Goal: Task Accomplishment & Management: Use online tool/utility

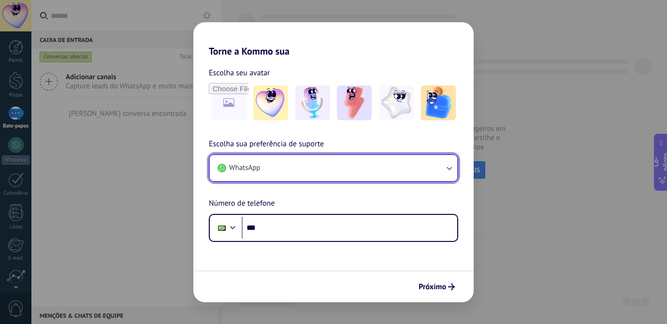
click at [270, 173] on button "WhatsApp" at bounding box center [334, 168] width 248 height 26
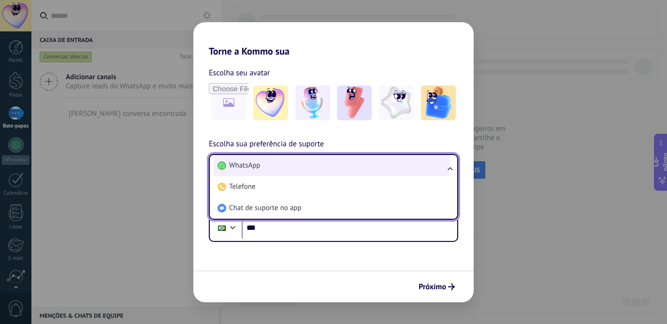
click at [275, 168] on li "WhatsApp" at bounding box center [332, 165] width 236 height 21
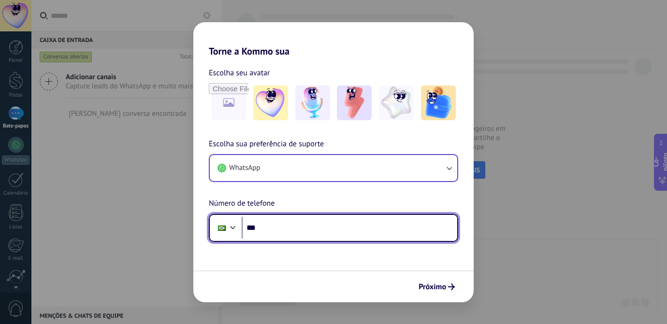
click at [286, 227] on input "***" at bounding box center [350, 228] width 216 height 22
type input "**********"
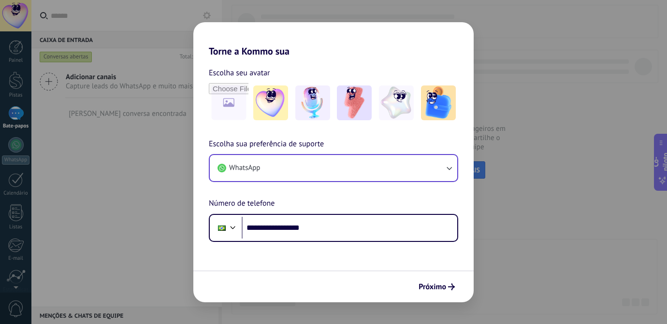
click at [424, 283] on font "Próximo" at bounding box center [433, 287] width 28 height 10
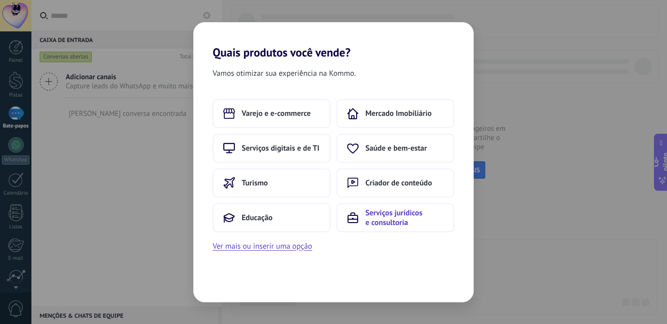
click at [391, 223] on font "Serviços jurídicos e consultoria" at bounding box center [393, 217] width 57 height 19
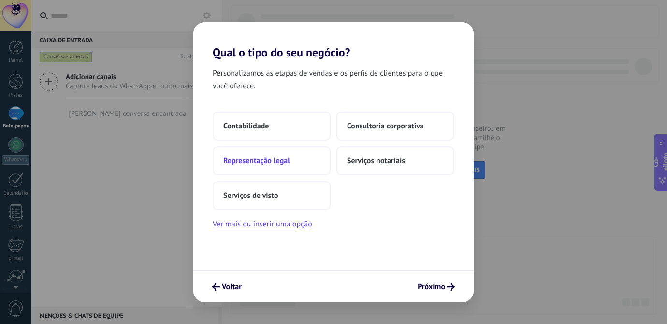
click at [268, 158] on font "Representação legal" at bounding box center [256, 161] width 67 height 10
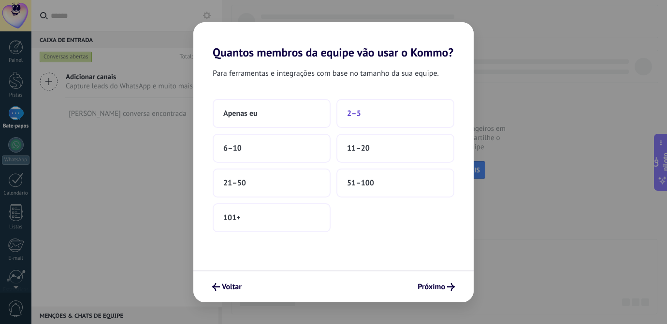
click at [367, 116] on button "2–5" at bounding box center [395, 113] width 118 height 29
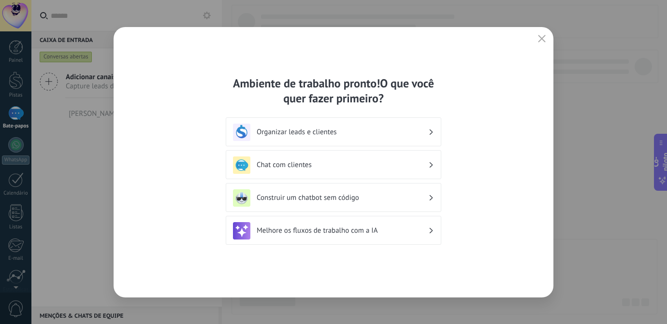
click at [336, 136] on font "Organizar leads e clientes" at bounding box center [297, 132] width 80 height 9
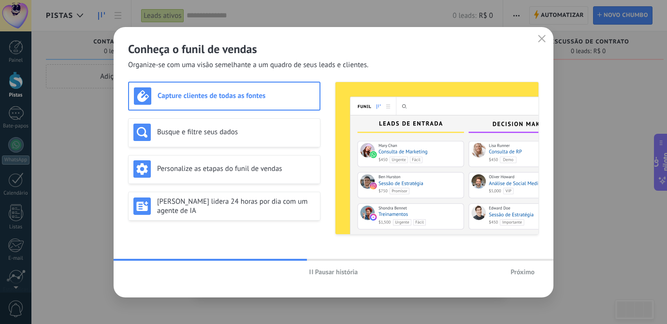
click at [520, 271] on font "Próximo" at bounding box center [522, 272] width 24 height 9
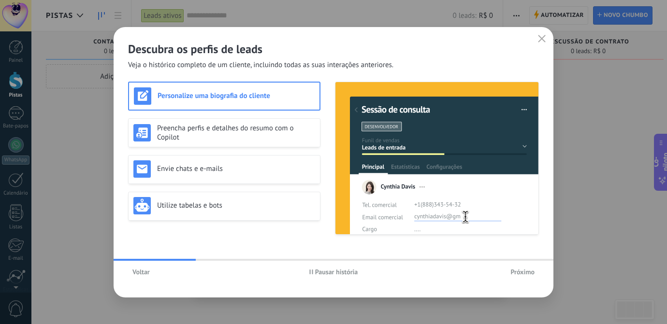
click at [512, 272] on font "Próximo" at bounding box center [522, 272] width 24 height 9
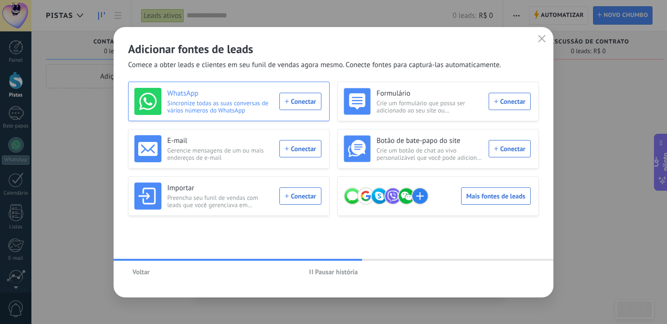
click at [301, 103] on div "WhatsApp Sincronize todas as suas conversas de vários números do WhatsApp Conec…" at bounding box center [227, 101] width 187 height 27
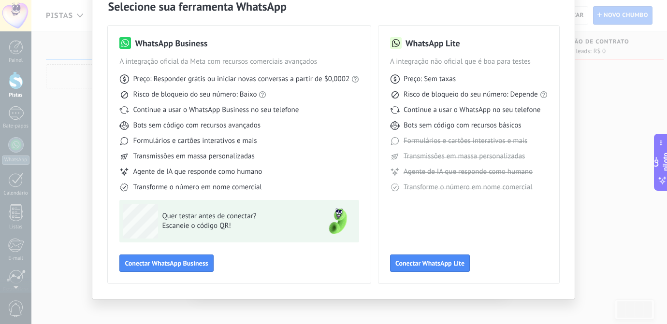
scroll to position [22, 0]
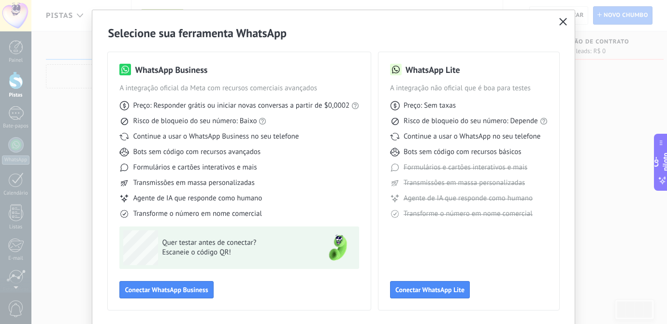
click at [566, 20] on button "button" at bounding box center [563, 22] width 13 height 14
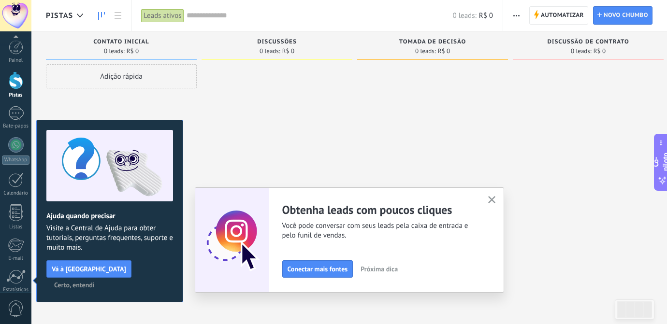
scroll to position [78, 0]
click at [255, 46] on div "Discussões" at bounding box center [276, 43] width 141 height 8
click at [496, 200] on button "button" at bounding box center [492, 200] width 12 height 13
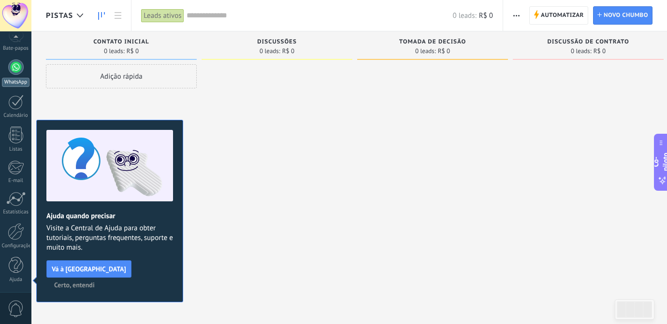
click at [21, 67] on div at bounding box center [15, 66] width 15 height 15
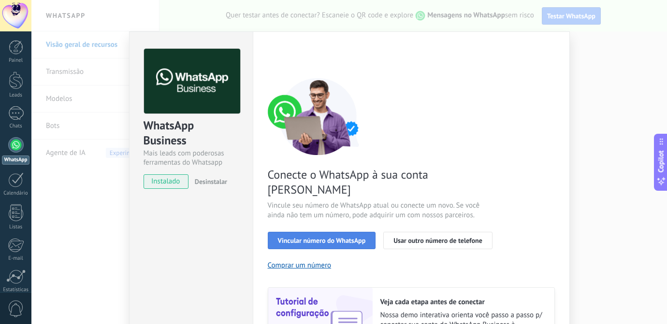
click at [317, 237] on span "Vincular número do WhatsApp" at bounding box center [322, 240] width 88 height 7
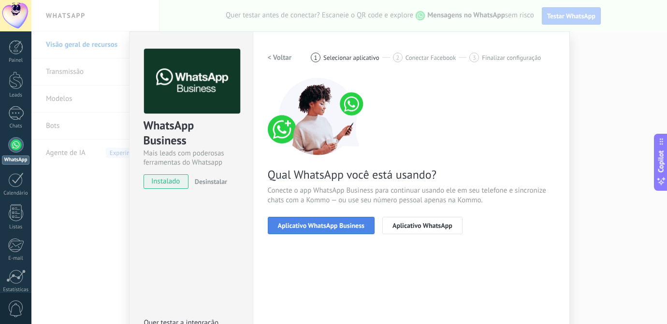
click at [313, 228] on span "Aplicativo WhatsApp Business" at bounding box center [321, 225] width 87 height 7
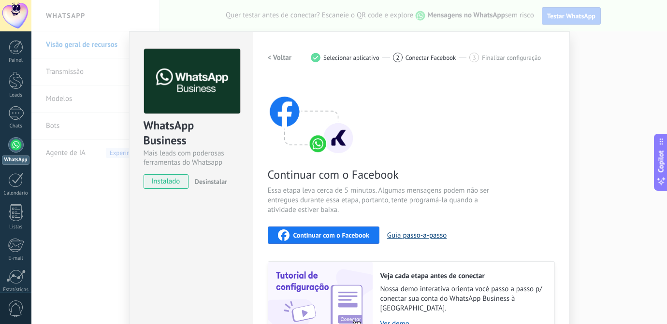
click at [417, 236] on button "Guia passo-a-passo" at bounding box center [416, 235] width 59 height 9
click at [426, 53] on div "2 Conectar Facebook" at bounding box center [431, 58] width 77 height 10
click at [396, 58] on span "2" at bounding box center [397, 58] width 3 height 8
click at [281, 57] on h2 "< Voltar" at bounding box center [280, 57] width 24 height 9
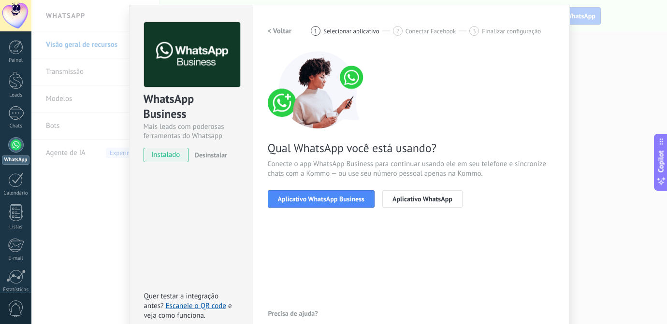
scroll to position [77, 0]
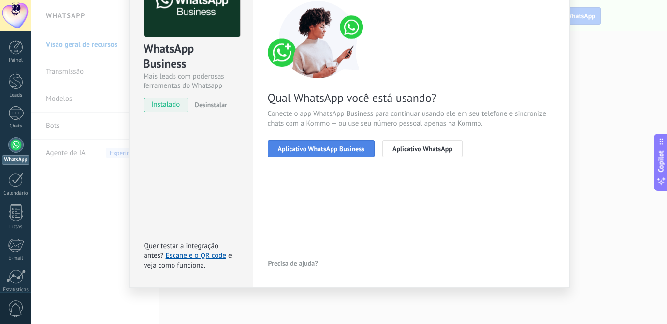
click at [330, 152] on span "Aplicativo WhatsApp Business" at bounding box center [321, 149] width 87 height 7
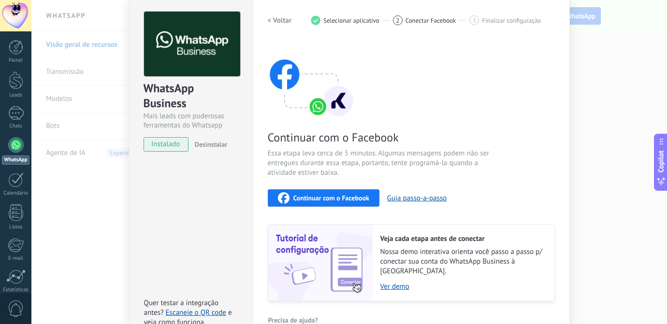
scroll to position [31, 0]
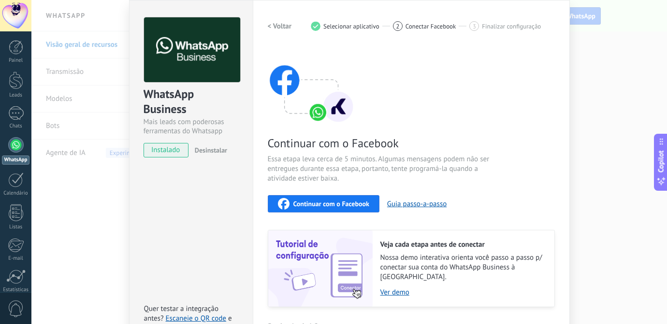
click at [210, 148] on span "Desinstalar" at bounding box center [211, 150] width 32 height 9
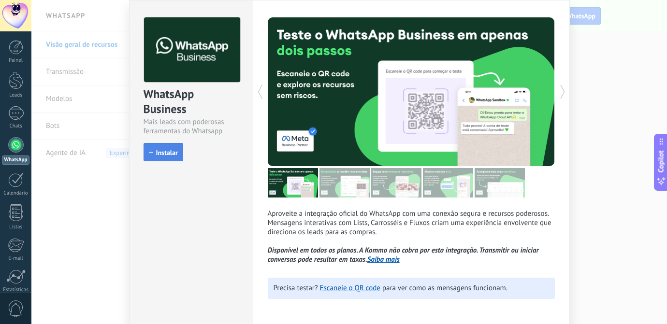
click at [180, 159] on button "Instalar" at bounding box center [164, 152] width 40 height 18
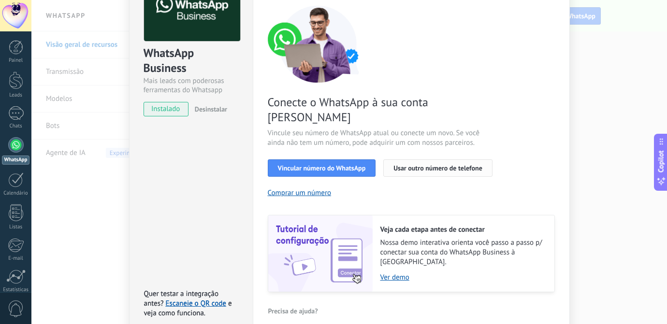
scroll to position [98, 0]
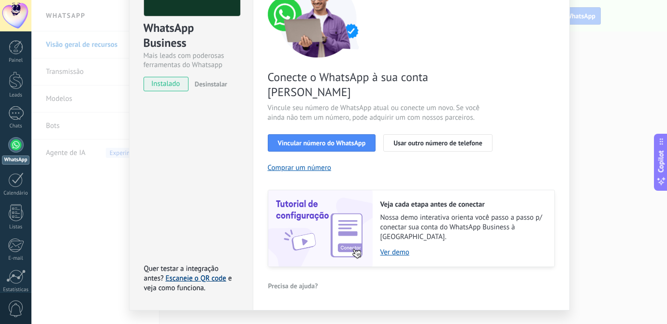
click at [205, 274] on link "Escaneie o QR code" at bounding box center [196, 278] width 60 height 9
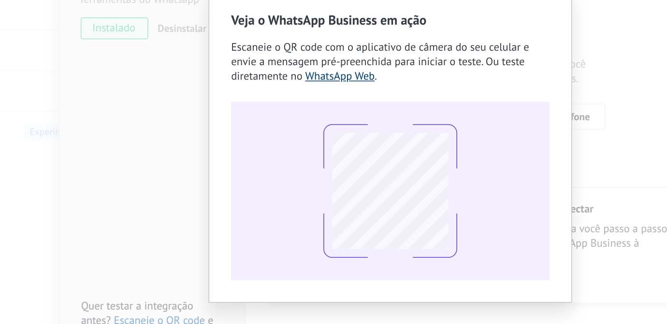
click at [307, 116] on link "WhatsApp Web" at bounding box center [316, 116] width 46 height 9
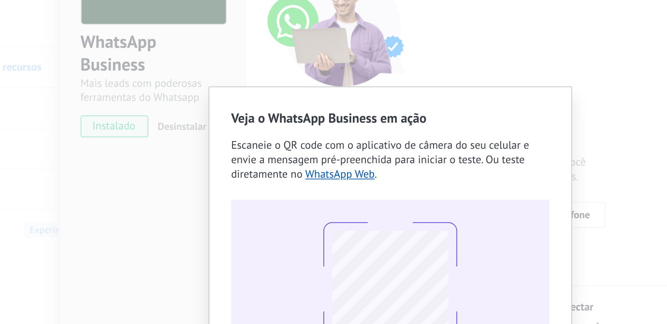
click at [278, 33] on div "Veja o WhatsApp Business em ação Escaneie o QR code com o aplicativo de câmera …" at bounding box center [349, 162] width 636 height 324
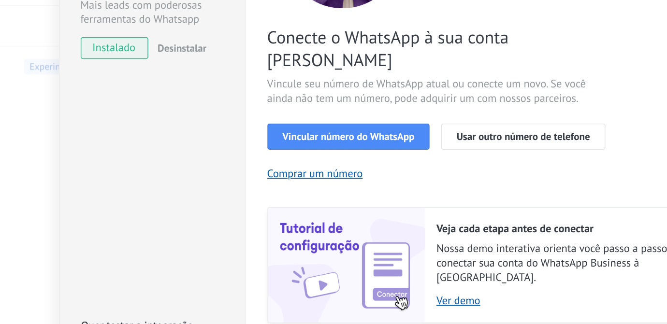
scroll to position [38, 0]
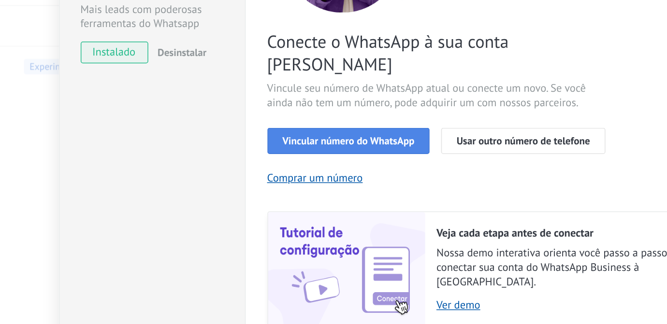
click at [301, 199] on span "Vincular número do WhatsApp" at bounding box center [322, 202] width 88 height 7
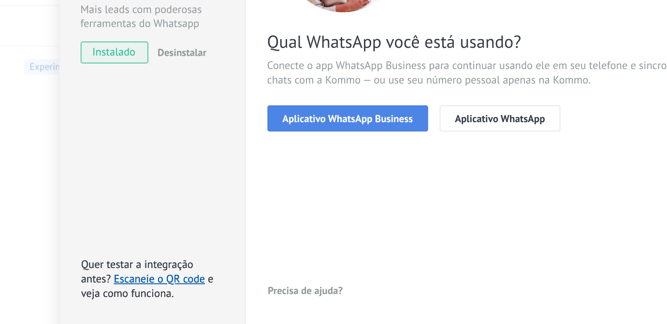
click at [307, 191] on button "Aplicativo WhatsApp Business" at bounding box center [321, 187] width 107 height 17
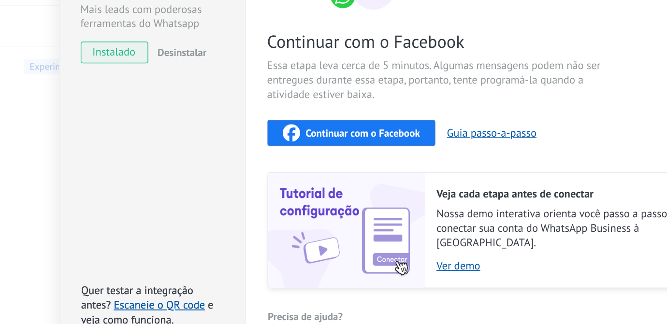
click at [194, 310] on span "e veja como funciona." at bounding box center [188, 316] width 88 height 19
click at [202, 307] on link "Escaneie o QR code" at bounding box center [196, 311] width 60 height 9
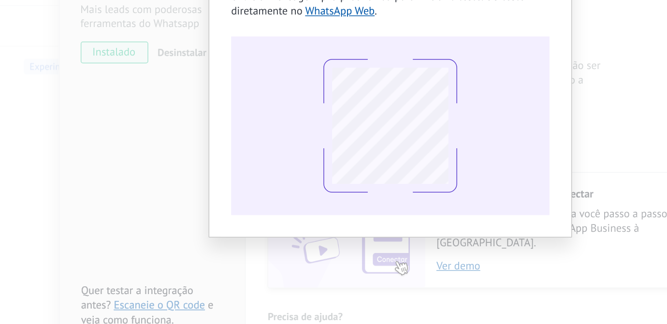
scroll to position [0, 0]
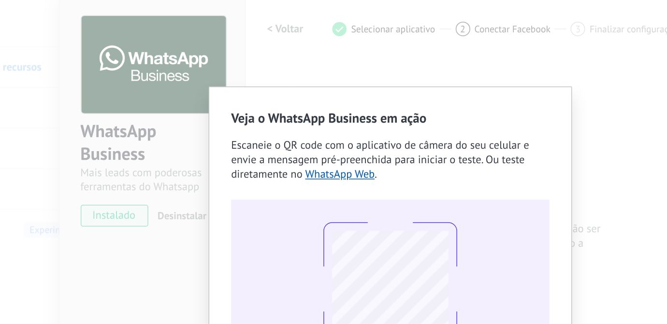
click at [298, 13] on div "Veja o WhatsApp Business em ação Escaneie o QR code com o aplicativo de câmera …" at bounding box center [349, 162] width 636 height 324
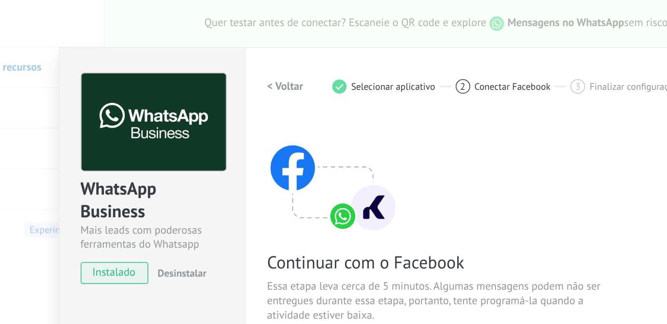
click at [370, 24] on div "WhatsApp Business Mais leads com poderosas ferramentas do Whatsapp instalado De…" at bounding box center [349, 162] width 636 height 324
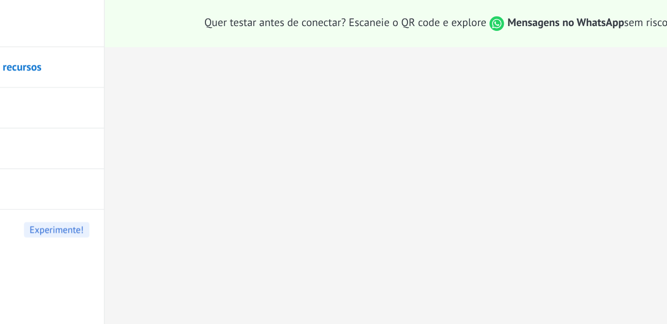
click at [129, 44] on link "Visão geral de recursos" at bounding box center [97, 44] width 103 height 27
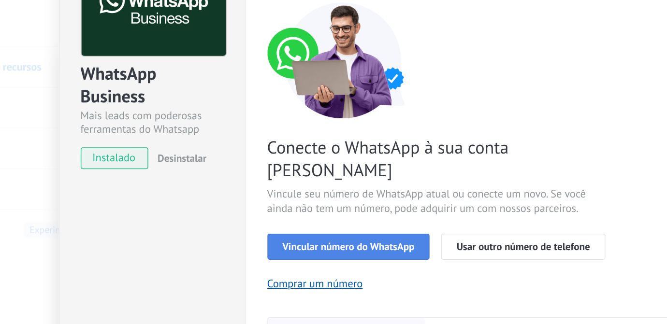
scroll to position [98, 0]
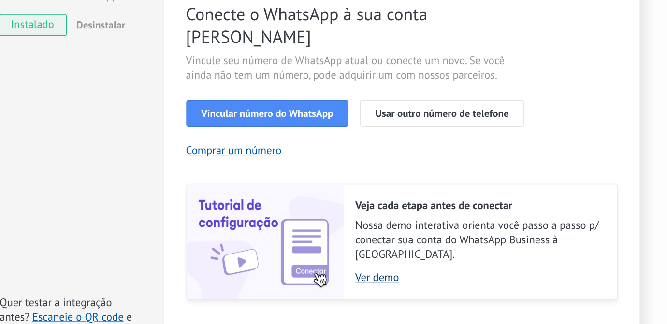
click at [398, 248] on link "Ver demo" at bounding box center [462, 252] width 164 height 9
click at [203, 274] on link "Escaneie o QR code" at bounding box center [196, 278] width 60 height 9
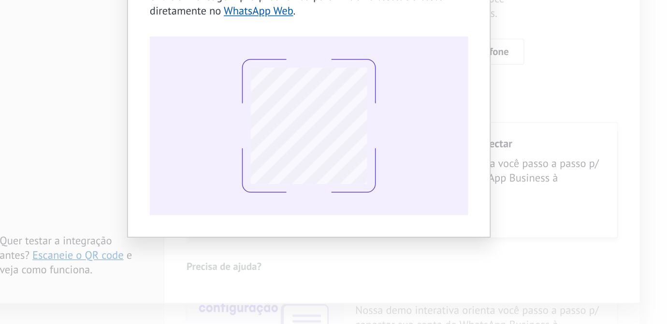
scroll to position [0, 0]
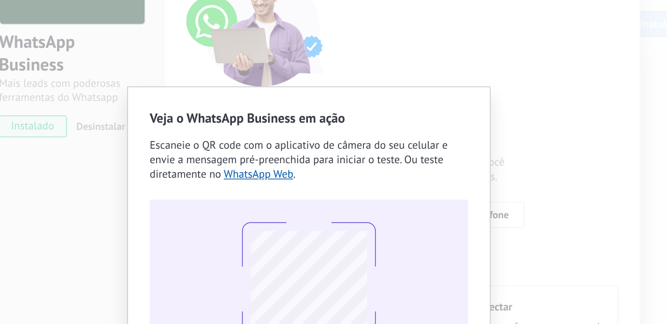
click at [318, 121] on div "Veja o WhatsApp Business em ação Escaneie o QR code com o aplicativo de câmera …" at bounding box center [350, 162] width 212 height 179
click at [319, 119] on link "WhatsApp Web" at bounding box center [316, 116] width 46 height 9
